Goal: Task Accomplishment & Management: Use online tool/utility

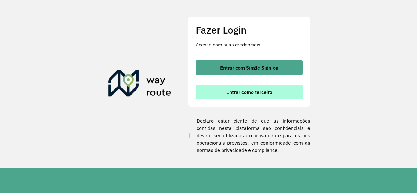
click at [251, 89] on button "Entrar como terceiro" at bounding box center [249, 92] width 107 height 15
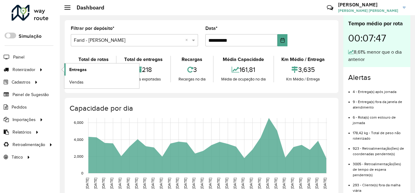
click at [72, 68] on span "Entregas" at bounding box center [77, 70] width 17 height 6
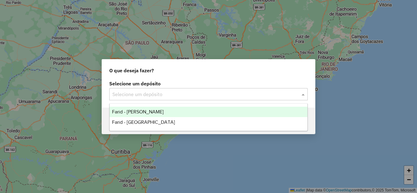
click at [125, 91] on input "text" at bounding box center [202, 94] width 180 height 7
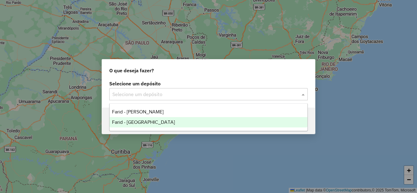
click at [144, 121] on span "Farid - [GEOGRAPHIC_DATA]" at bounding box center [143, 122] width 63 height 5
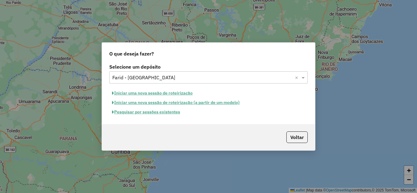
click at [144, 113] on button "Pesquisar por sessões existentes" at bounding box center [146, 111] width 74 height 9
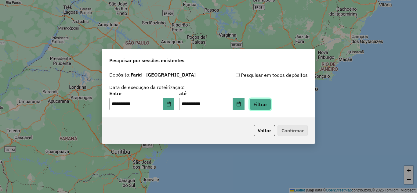
click at [271, 107] on button "Filtrar" at bounding box center [260, 105] width 22 height 12
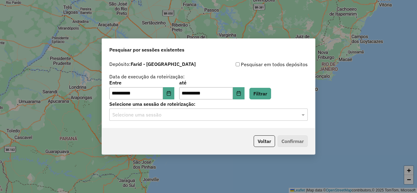
click at [143, 117] on input "text" at bounding box center [202, 114] width 180 height 7
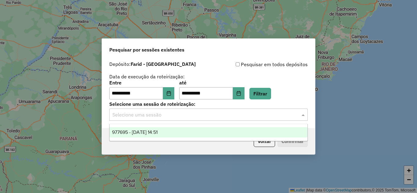
click at [158, 130] on span "977695 - 11/08/2025 14:51" at bounding box center [134, 132] width 45 height 5
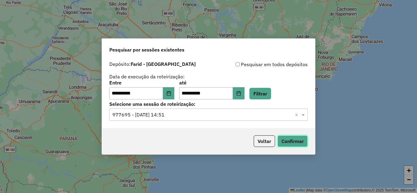
click at [287, 142] on button "Confirmar" at bounding box center [293, 142] width 30 height 12
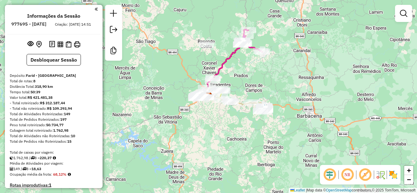
click at [397, 176] on img at bounding box center [393, 175] width 10 height 10
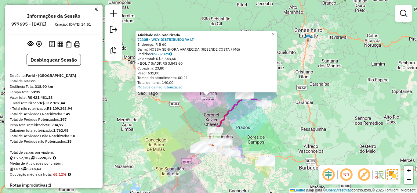
click at [194, 117] on div "Atividade não roteirizada 72305 - WKY DISTRIBUIDORA LT Endereço: R B 60 Bairro:…" at bounding box center [208, 96] width 417 height 193
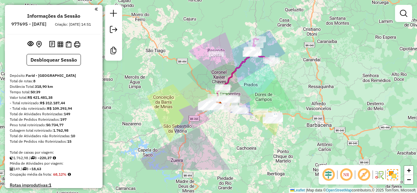
drag, startPoint x: 267, startPoint y: 128, endPoint x: 268, endPoint y: 96, distance: 32.1
click at [270, 95] on div "Janela de atendimento Grade de atendimento Capacidade Transportadoras Veículos …" at bounding box center [208, 96] width 417 height 193
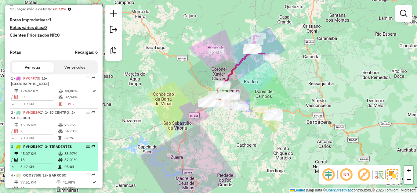
scroll to position [214, 0]
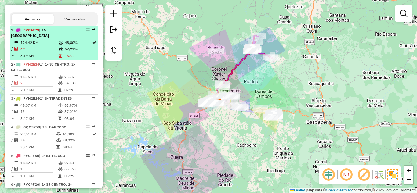
click at [49, 59] on td "3,19 KM" at bounding box center [39, 56] width 38 height 6
select select "**********"
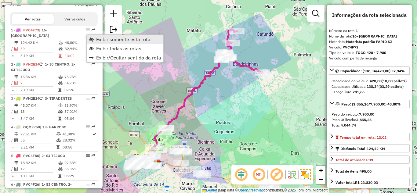
click at [100, 43] on link "Exibir somente esta rota" at bounding box center [125, 39] width 77 height 9
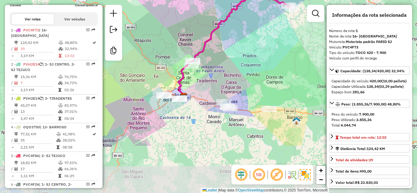
drag, startPoint x: 223, startPoint y: 129, endPoint x: 249, endPoint y: 62, distance: 72.0
click at [249, 62] on div "Janela de atendimento Grade de atendimento Capacidade Transportadoras Veículos …" at bounding box center [208, 96] width 417 height 193
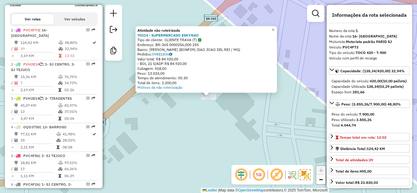
click at [198, 113] on div "Atividade não roteirizada 70314 - SUPERMERCADO ESKYNAO Tipo de cliente: CLIENTE…" at bounding box center [208, 96] width 417 height 193
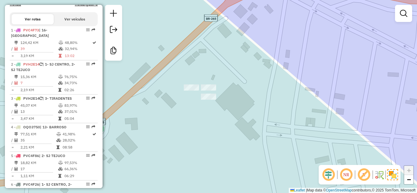
drag, startPoint x: 209, startPoint y: 127, endPoint x: 214, endPoint y: 95, distance: 33.2
click at [214, 96] on div "Janela de atendimento Grade de atendimento Capacidade Transportadoras Veículos …" at bounding box center [208, 96] width 417 height 193
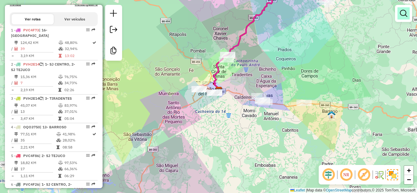
click at [400, 17] on link at bounding box center [404, 13] width 12 height 12
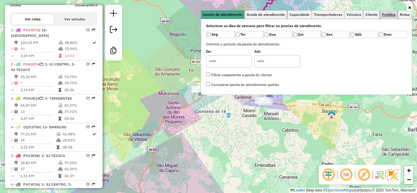
click at [391, 13] on span "Pedidos" at bounding box center [389, 15] width 14 height 4
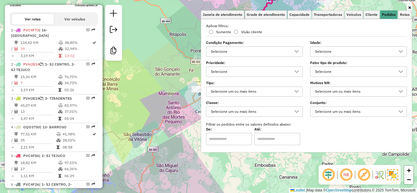
click at [338, 49] on div "Selecione" at bounding box center [354, 52] width 82 height 10
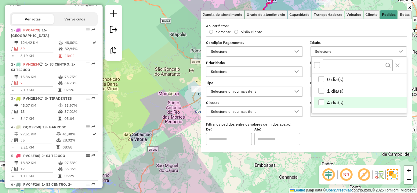
click at [340, 100] on span "4 dia(s)" at bounding box center [335, 102] width 16 height 7
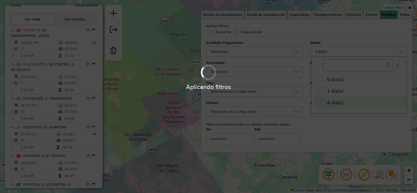
click at [176, 133] on div "Aplicando filtros" at bounding box center [208, 96] width 417 height 193
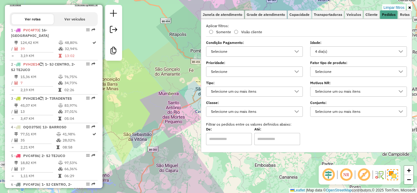
click at [181, 112] on div "Limpar filtros Janela de atendimento Grade de atendimento Capacidade Transporta…" at bounding box center [208, 96] width 417 height 193
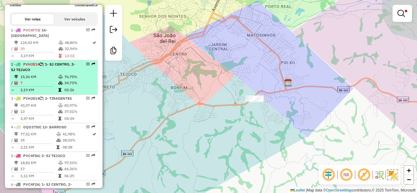
select select "**********"
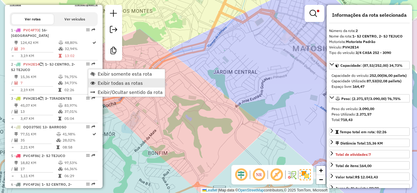
click at [111, 86] on link "Exibir todas as rotas" at bounding box center [126, 82] width 77 height 9
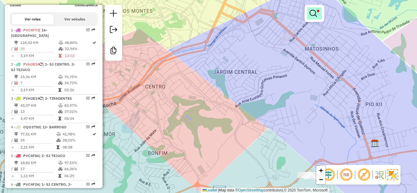
click at [321, 18] on link at bounding box center [314, 13] width 15 height 12
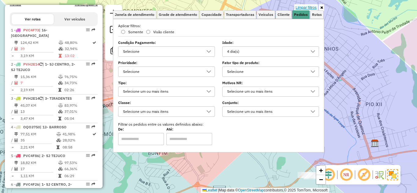
click at [306, 8] on link "Limpar filtros" at bounding box center [306, 7] width 24 height 7
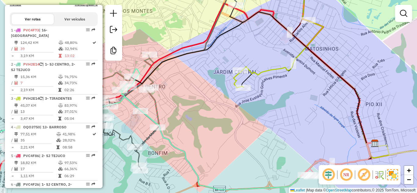
click at [361, 91] on div "Janela de atendimento Grade de atendimento Capacidade Transportadoras Veículos …" at bounding box center [208, 96] width 417 height 193
drag, startPoint x: 298, startPoint y: 104, endPoint x: 297, endPoint y: 96, distance: 8.6
click at [297, 99] on div "Janela de atendimento Grade de atendimento Capacidade Transportadoras Veículos …" at bounding box center [208, 96] width 417 height 193
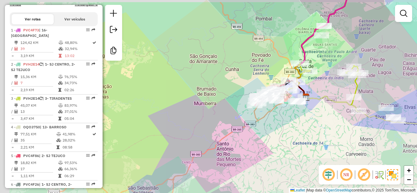
drag, startPoint x: 297, startPoint y: 136, endPoint x: 270, endPoint y: 111, distance: 37.4
click at [270, 114] on div "Janela de atendimento Grade de atendimento Capacidade Transportadoras Veículos …" at bounding box center [208, 96] width 417 height 193
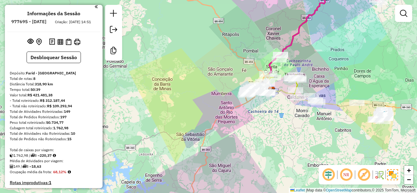
scroll to position [0, 0]
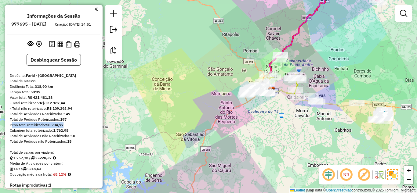
drag, startPoint x: 66, startPoint y: 130, endPoint x: 9, endPoint y: 128, distance: 56.8
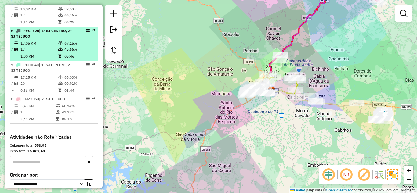
scroll to position [421, 0]
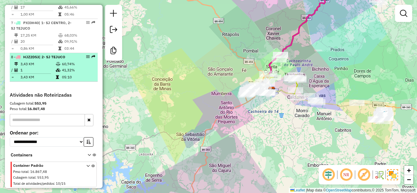
click at [43, 64] on td "3,43 KM" at bounding box center [37, 64] width 35 height 6
select select "**********"
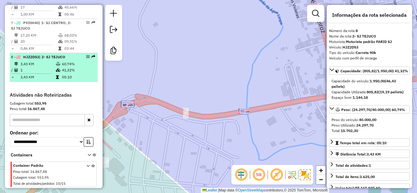
click at [42, 75] on td "3,43 KM" at bounding box center [37, 77] width 35 height 6
click at [60, 67] on td at bounding box center [59, 70] width 6 height 6
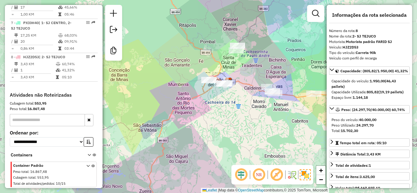
click at [264, 104] on div "Janela de atendimento Grade de atendimento Capacidade Transportadoras Veículos …" at bounding box center [208, 96] width 417 height 193
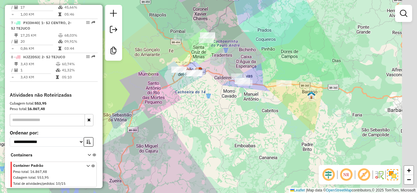
drag, startPoint x: 268, startPoint y: 115, endPoint x: 221, endPoint y: 99, distance: 49.7
click at [221, 99] on div "Janela de atendimento Grade de atendimento Capacidade Transportadoras Veículos …" at bounding box center [208, 96] width 417 height 193
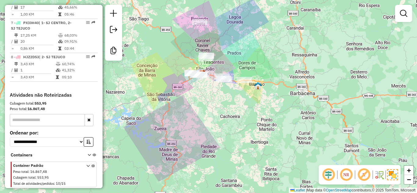
drag, startPoint x: 203, startPoint y: 125, endPoint x: 220, endPoint y: 118, distance: 18.1
click at [220, 118] on div "Janela de atendimento Grade de atendimento Capacidade Transportadoras Veículos …" at bounding box center [208, 96] width 417 height 193
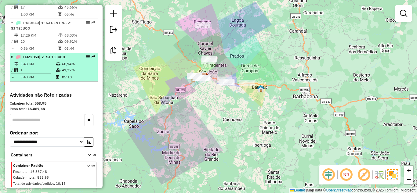
select select "**********"
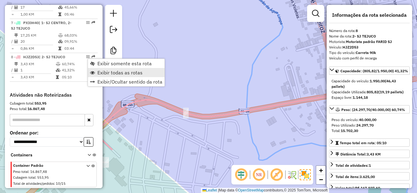
click at [125, 71] on span "Exibir todas as rotas" at bounding box center [119, 72] width 45 height 5
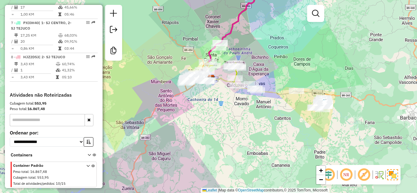
drag, startPoint x: 229, startPoint y: 112, endPoint x: 232, endPoint y: 105, distance: 7.7
click at [232, 105] on div "Janela de atendimento Grade de atendimento Capacidade Transportadoras Veículos …" at bounding box center [208, 96] width 417 height 193
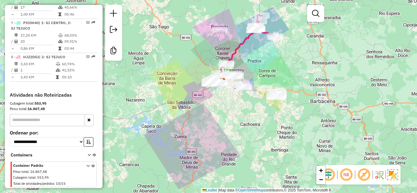
click at [235, 121] on div "Janela de atendimento Grade de atendimento Capacidade Transportadoras Veículos …" at bounding box center [208, 96] width 417 height 193
drag, startPoint x: 45, startPoint y: 108, endPoint x: 8, endPoint y: 109, distance: 37.0
click at [8, 109] on div "**********" at bounding box center [53, 140] width 93 height 96
click at [31, 110] on strong "16.867,48" at bounding box center [35, 109] width 17 height 5
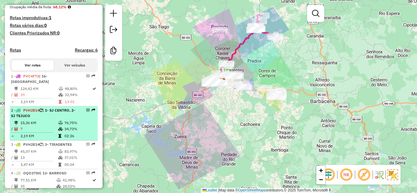
scroll to position [176, 0]
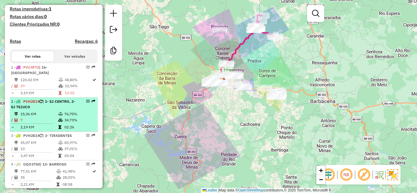
select select "**********"
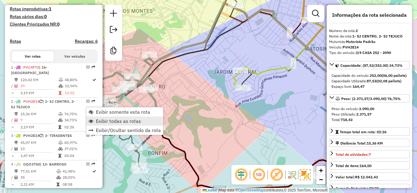
click at [106, 119] on span "Exibir todas as rotas" at bounding box center [118, 121] width 45 height 5
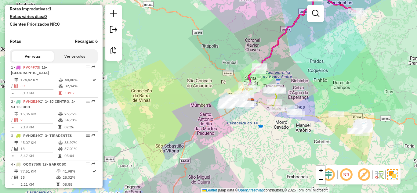
click at [249, 129] on div "Rota 6 - Placa PVC4F26 6347 - TIAGO ANDRE DA SILVA Janela de atendimento Grade …" at bounding box center [208, 96] width 417 height 193
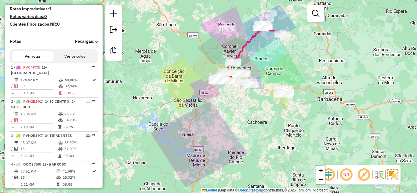
drag, startPoint x: 262, startPoint y: 141, endPoint x: 252, endPoint y: 122, distance: 21.4
click at [252, 122] on div "Janela de atendimento Grade de atendimento Capacidade Transportadoras Veículos …" at bounding box center [208, 96] width 417 height 193
